Goal: Transaction & Acquisition: Download file/media

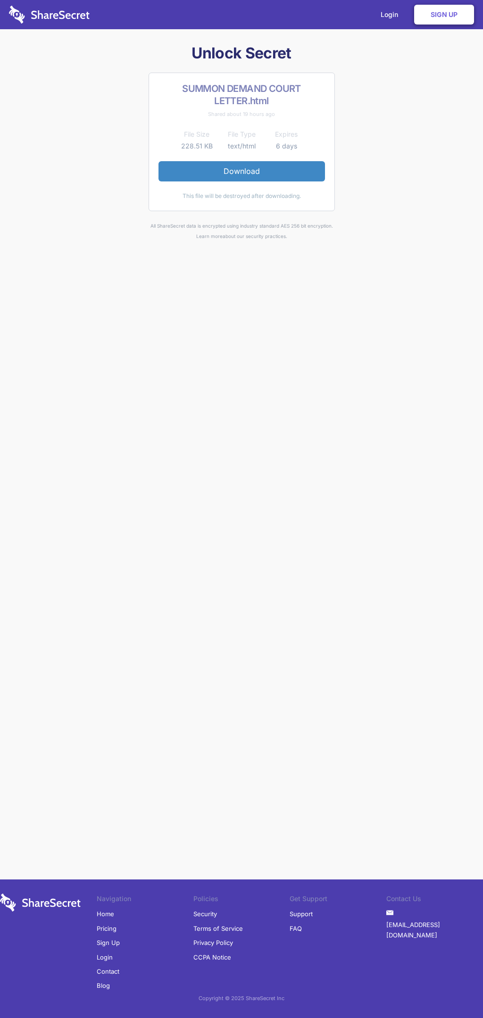
click at [241, 171] on link "Download" at bounding box center [241, 171] width 166 height 20
